Goal: Check status: Check status

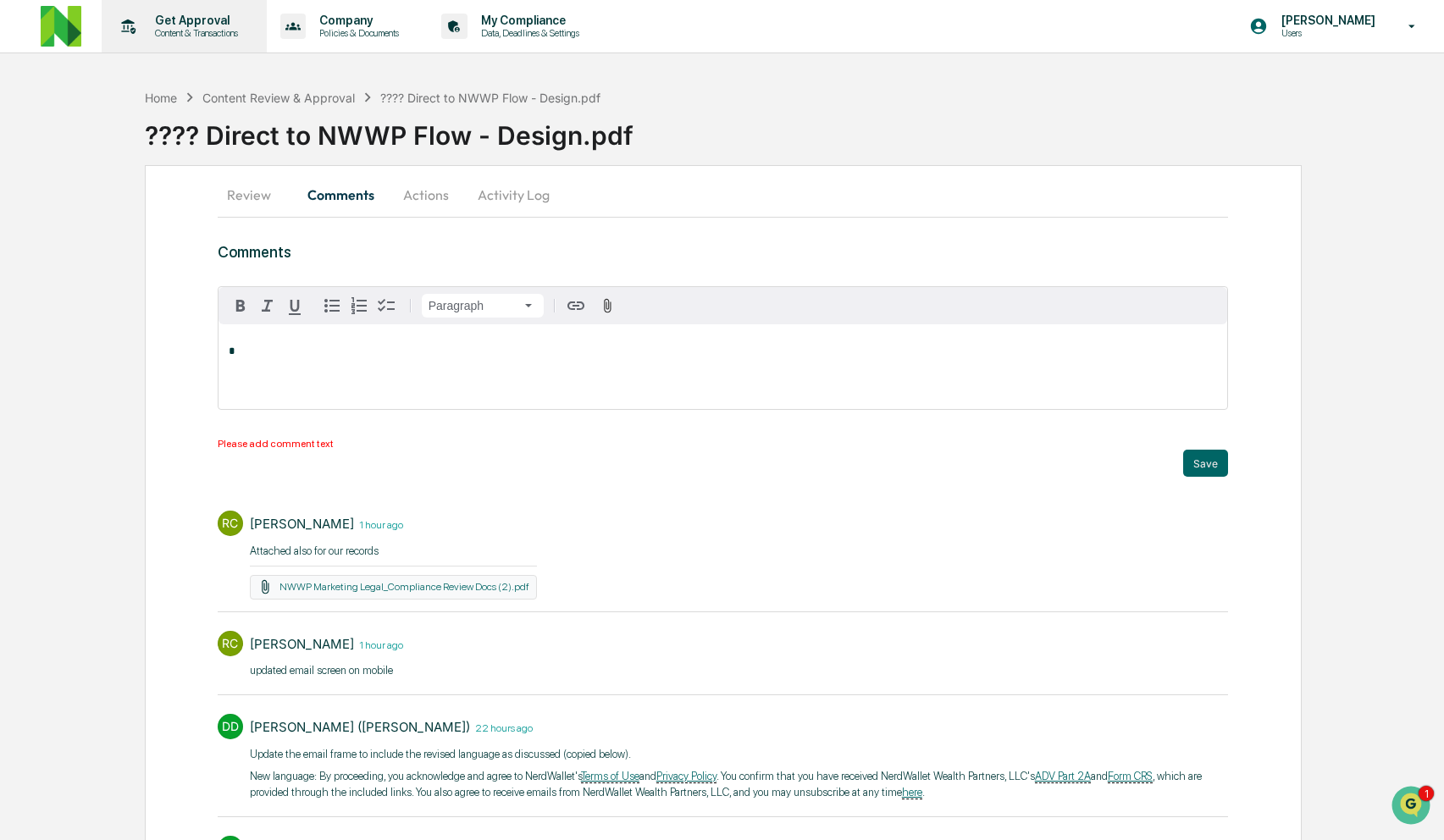
click at [189, 23] on p "Get Approval" at bounding box center [194, 20] width 105 height 14
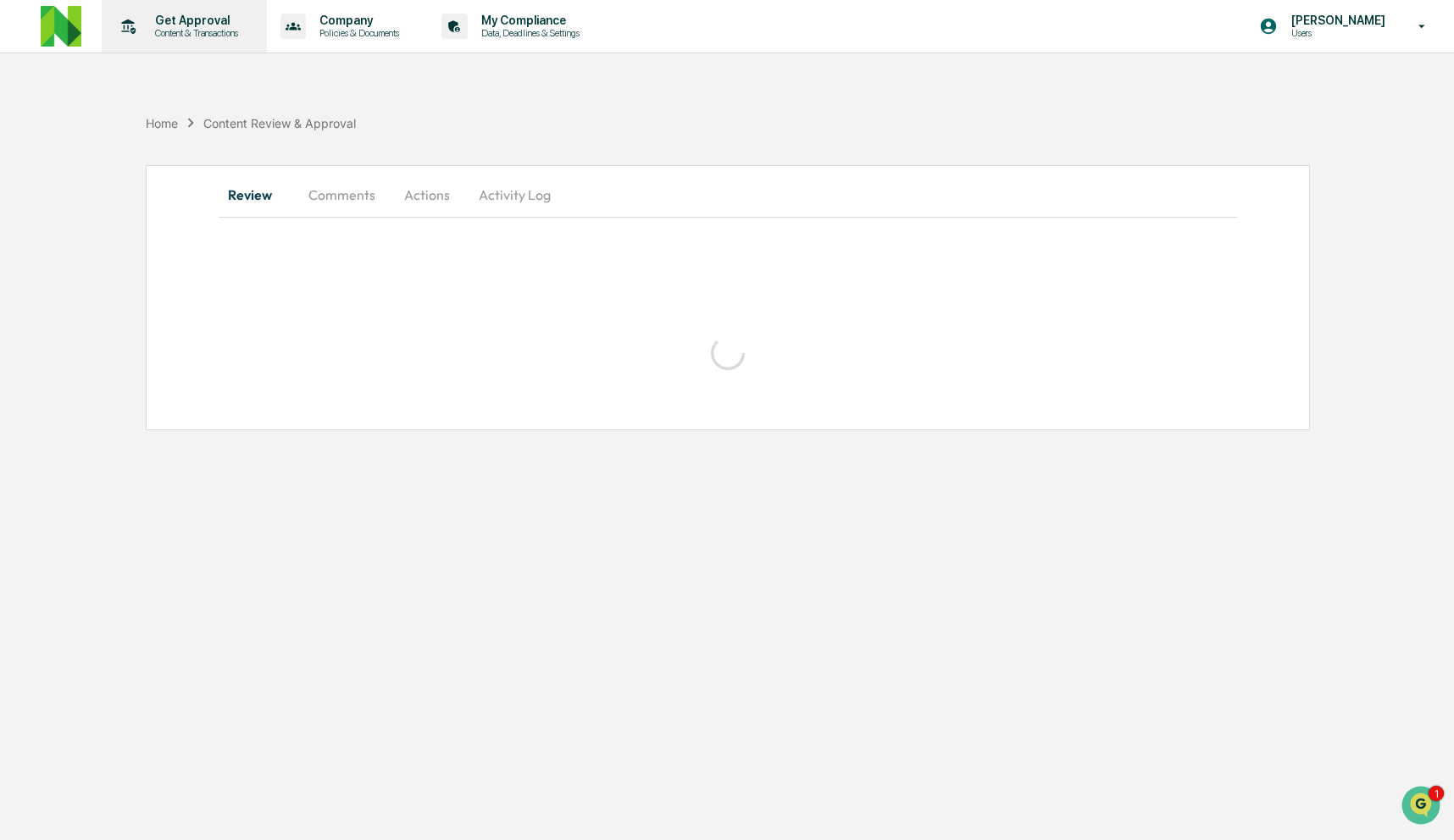
click at [189, 26] on p "Get Approval" at bounding box center [194, 20] width 105 height 14
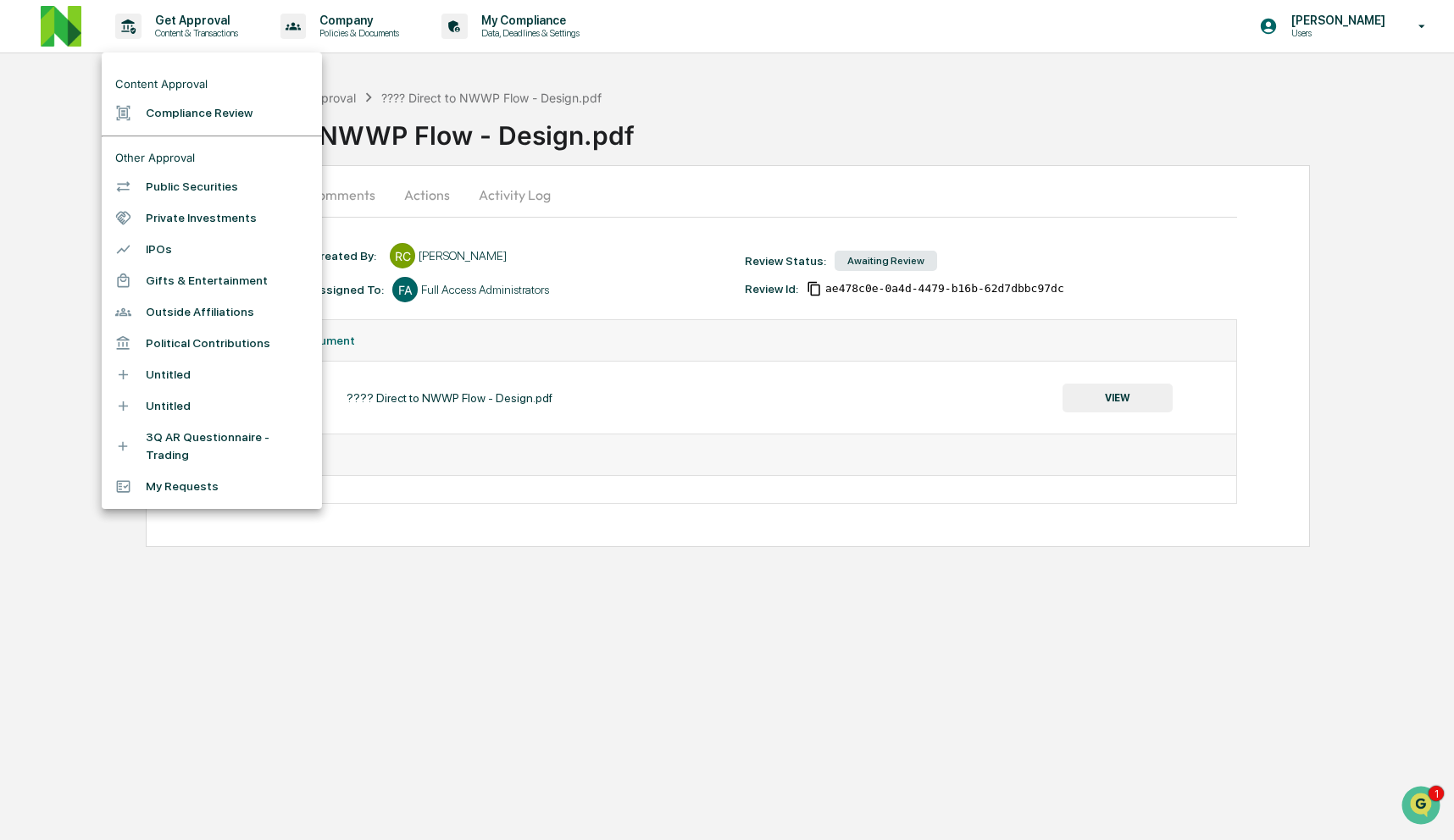
click at [194, 105] on li "Compliance Review" at bounding box center [212, 113] width 221 height 32
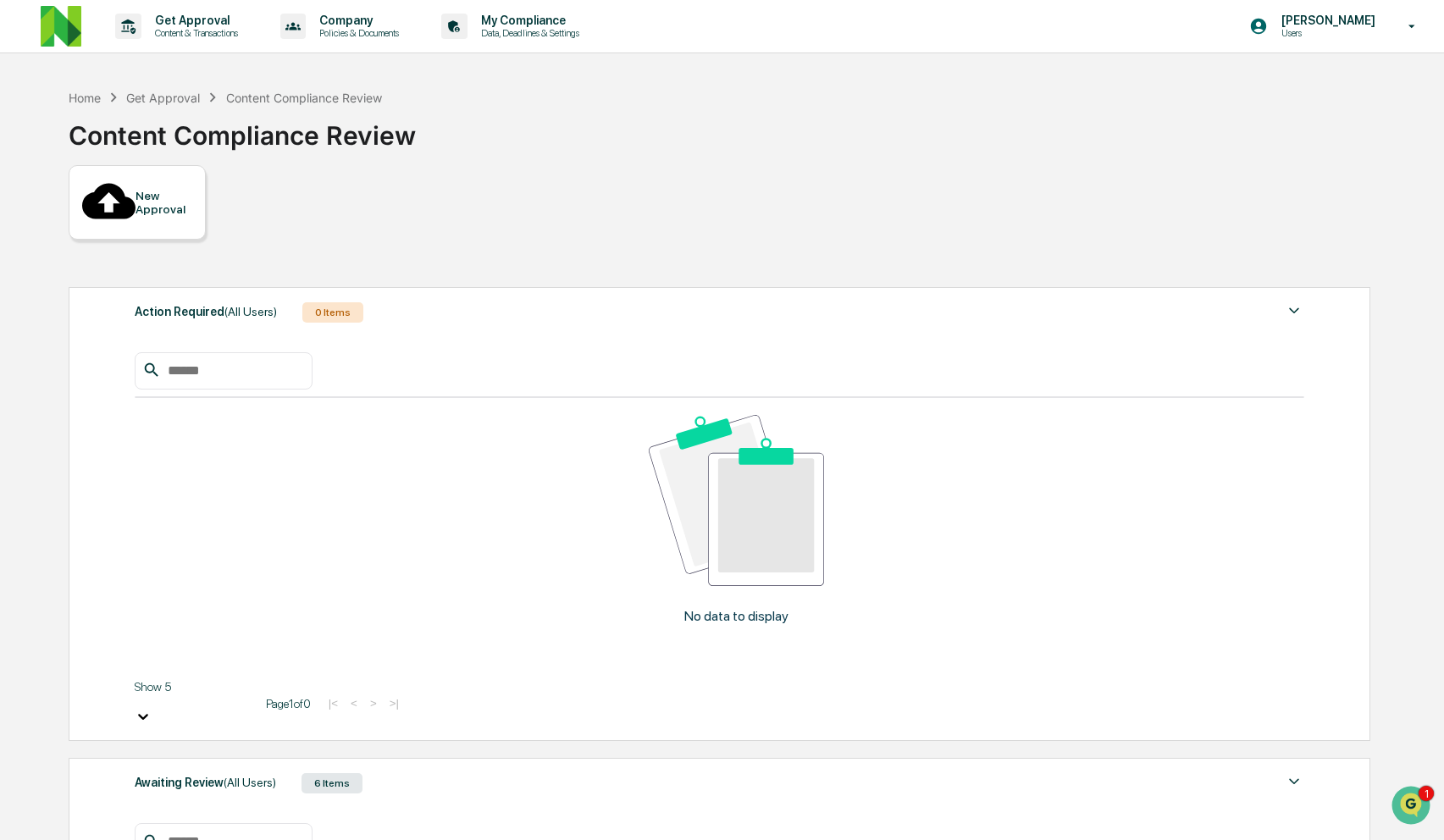
click at [437, 772] on div "Awaiting Review (All Users) 6 Items" at bounding box center [719, 783] width 1169 height 23
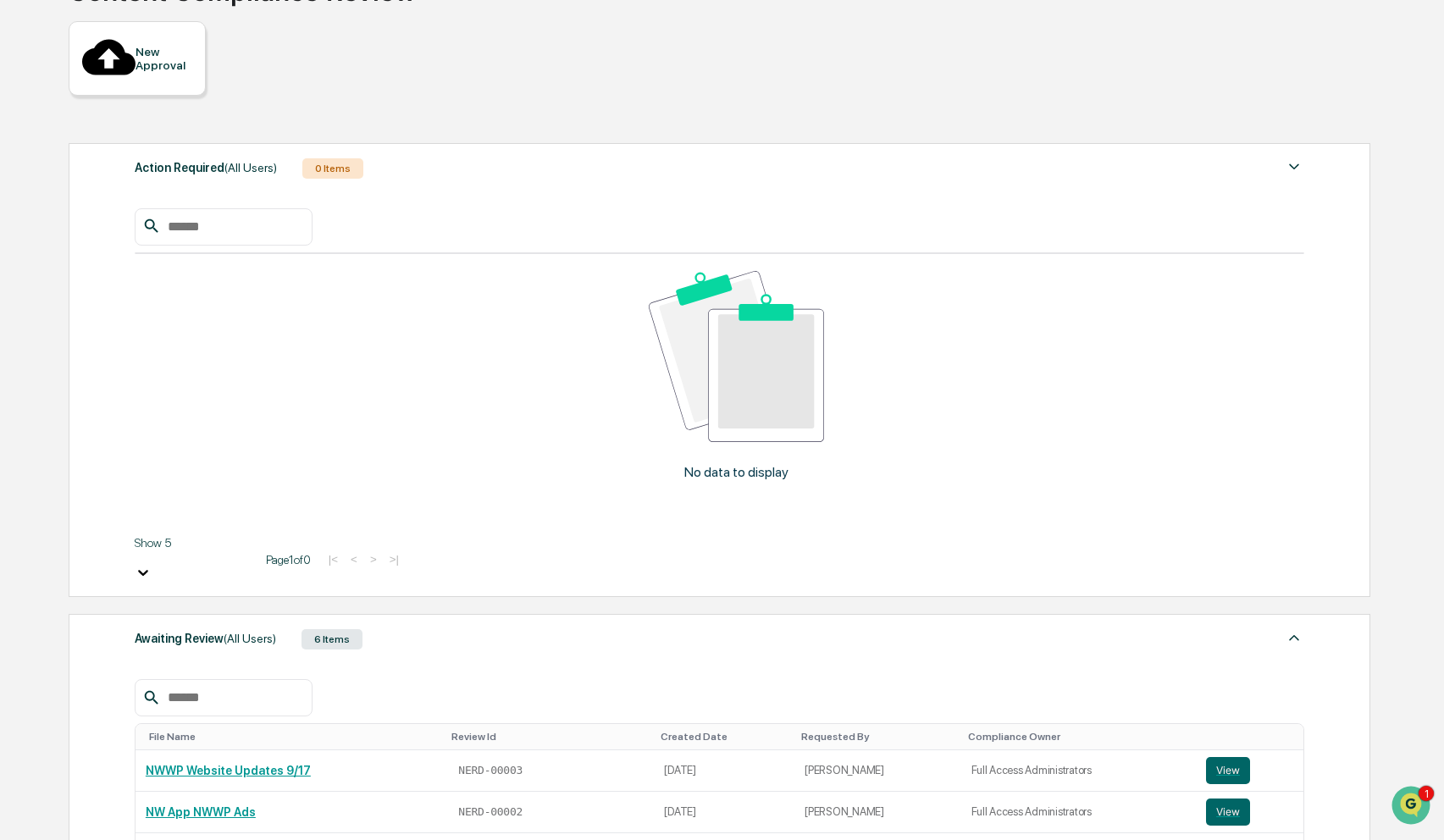
scroll to position [146, 0]
